Goal: Task Accomplishment & Management: Manage account settings

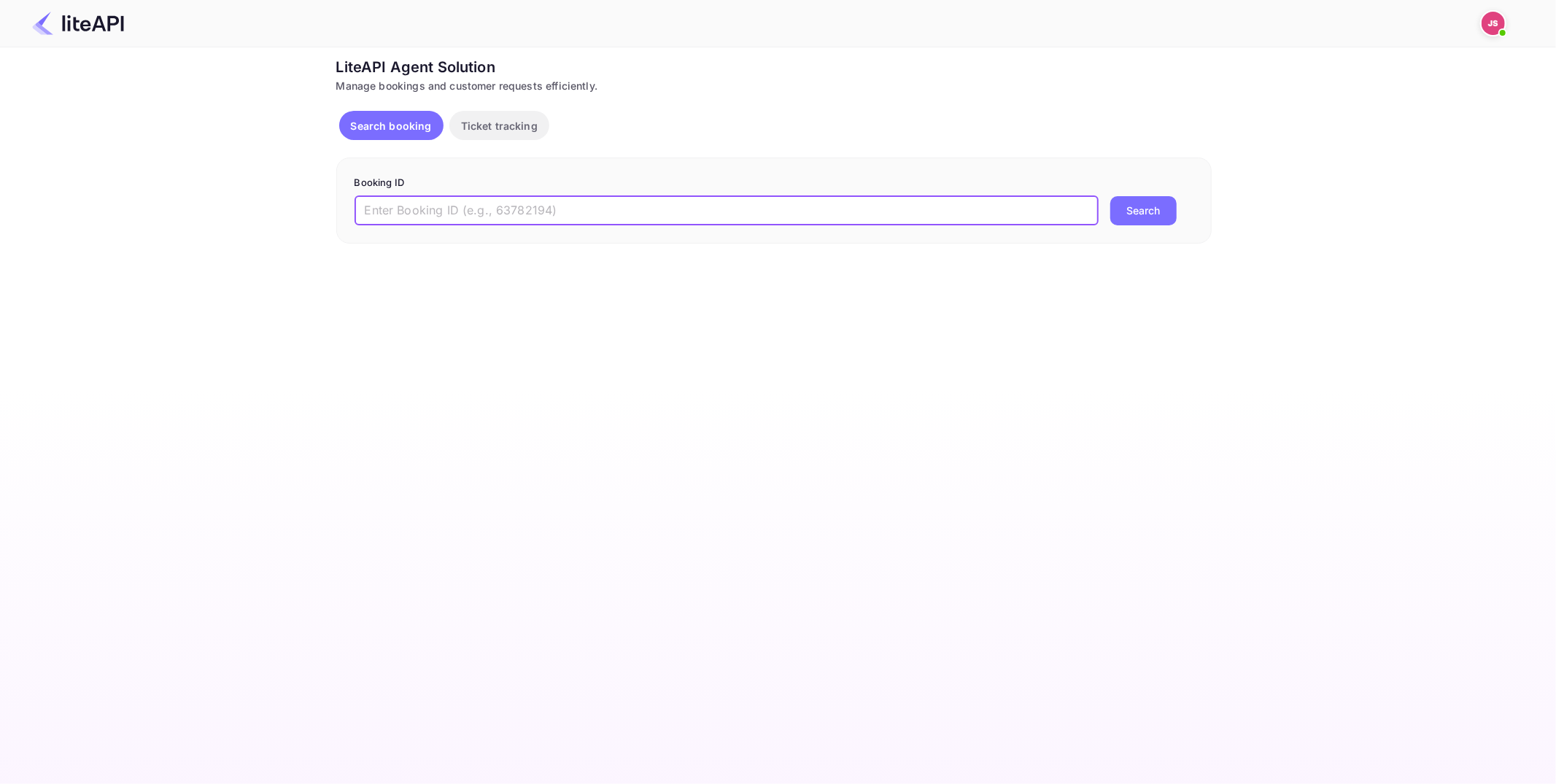
click at [532, 221] on input "text" at bounding box center [727, 210] width 744 height 29
click at [495, 124] on p "Ticket tracking" at bounding box center [499, 126] width 76 height 15
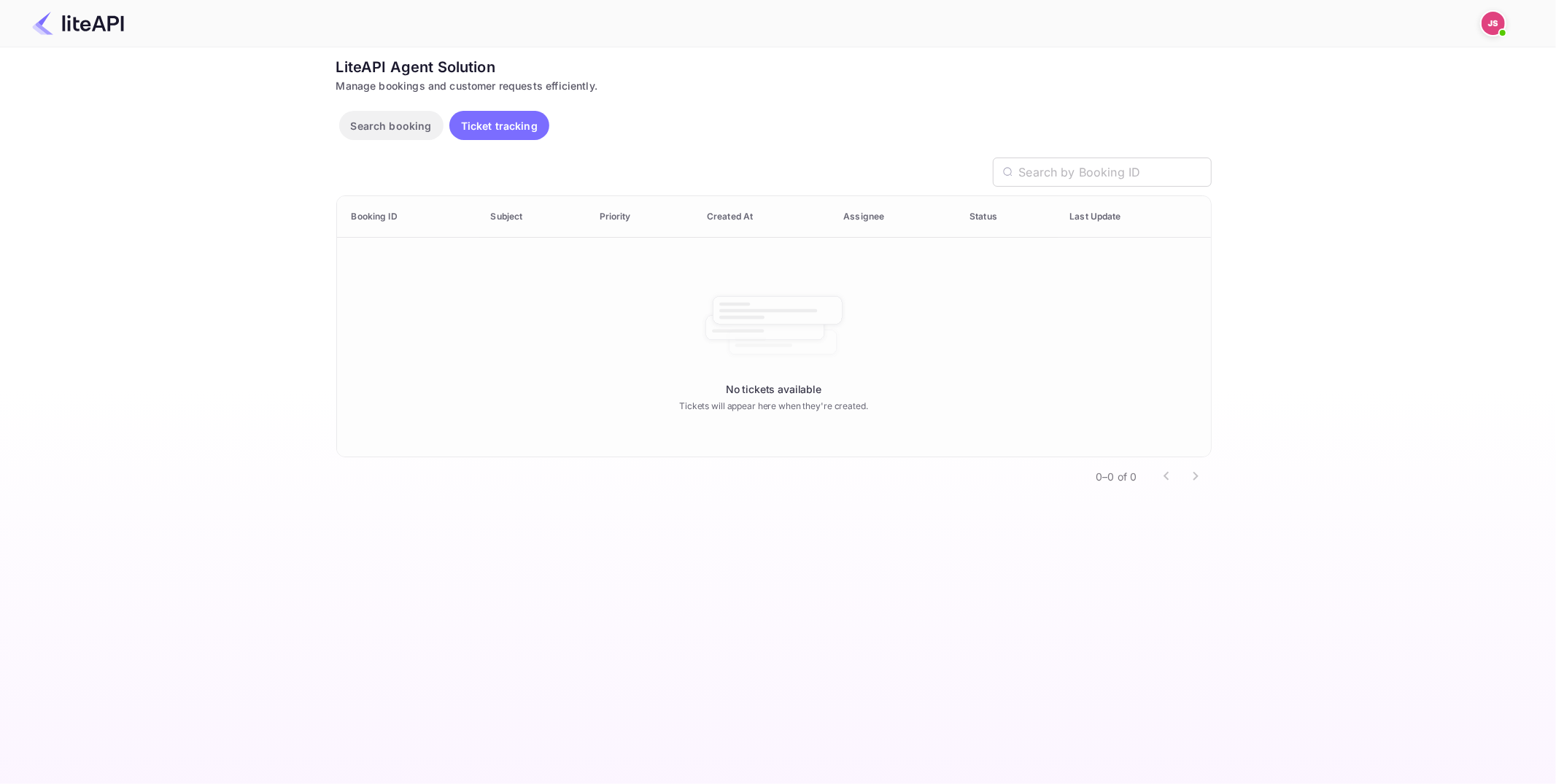
click at [399, 116] on button "Search booking" at bounding box center [392, 126] width 104 height 29
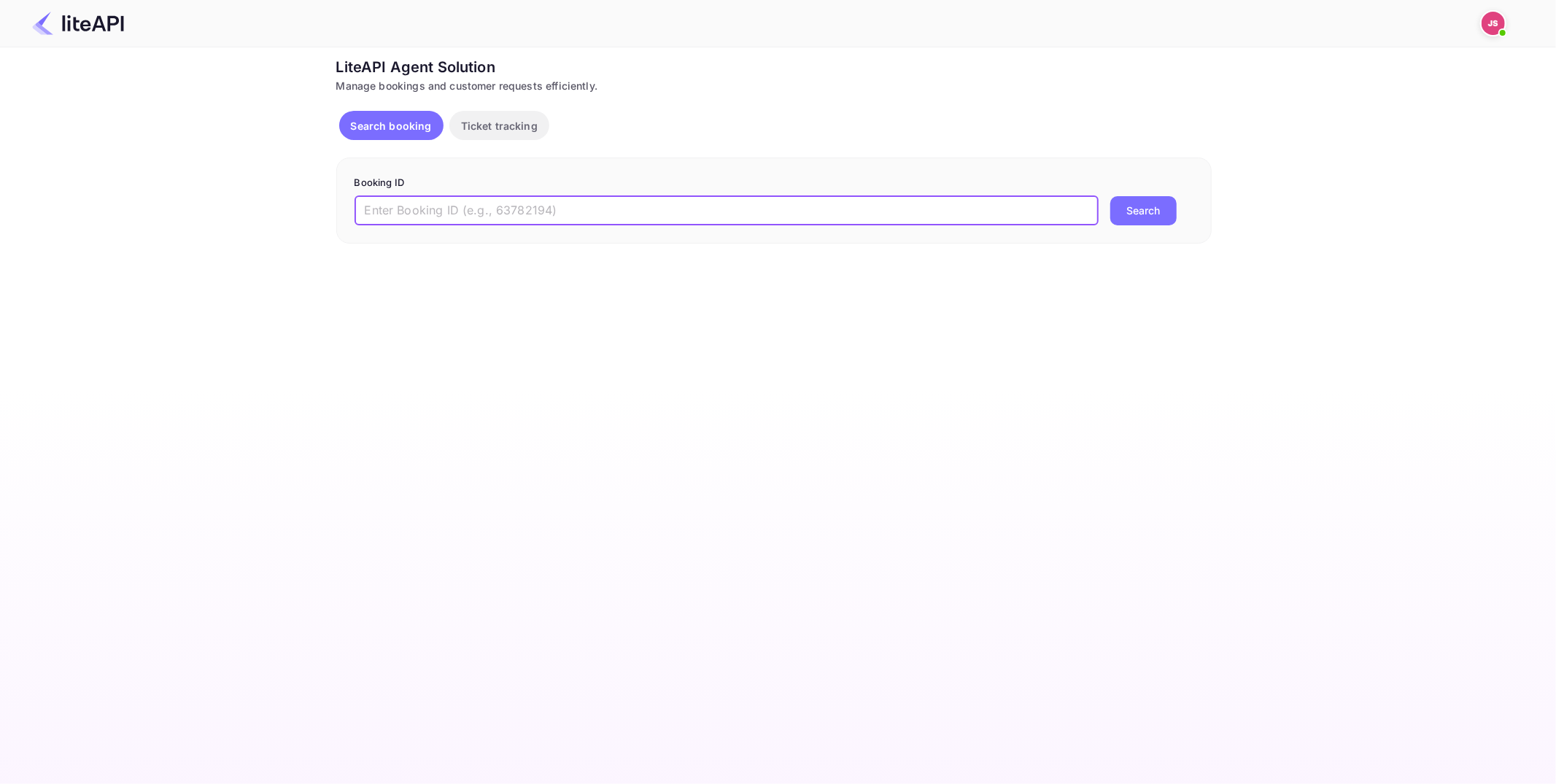
click at [499, 211] on input "text" at bounding box center [727, 210] width 744 height 29
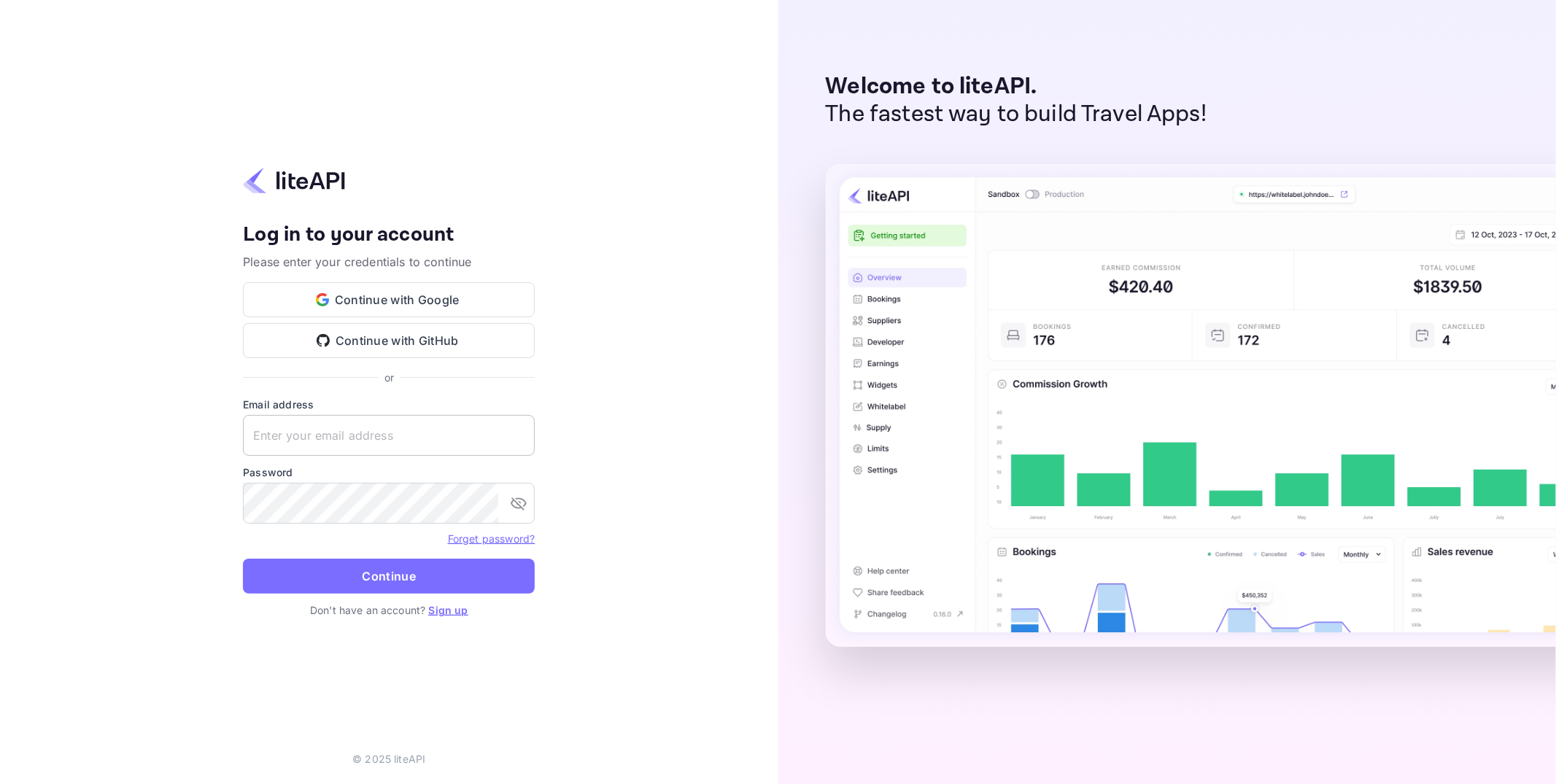
type input "j.richards+credit@nuitee.com"
click at [411, 433] on input "j.richards+credit@nuitee.com" at bounding box center [389, 435] width 292 height 41
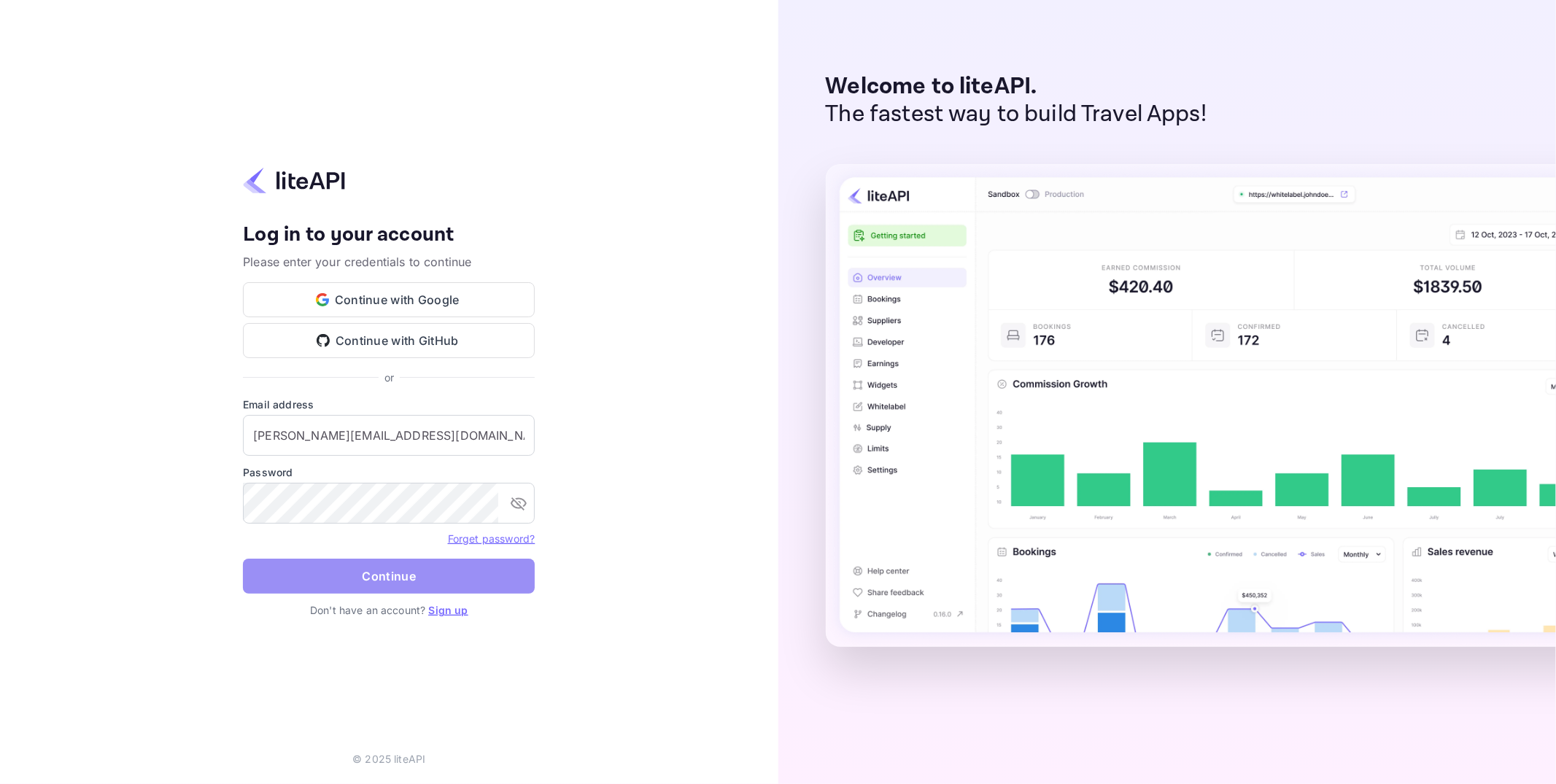
click at [368, 581] on button "Continue" at bounding box center [389, 576] width 292 height 35
